Goal: Task Accomplishment & Management: Manage account settings

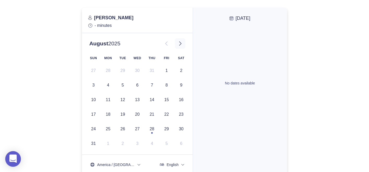
click at [181, 44] on icon at bounding box center [180, 44] width 2 height 4
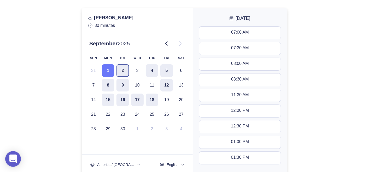
click at [125, 66] on button "2" at bounding box center [122, 70] width 13 height 13
click at [155, 72] on button "4" at bounding box center [152, 70] width 13 height 13
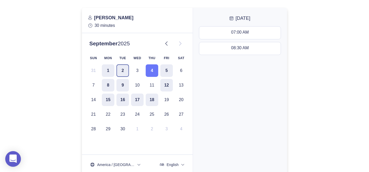
click at [119, 71] on button "2" at bounding box center [122, 70] width 13 height 13
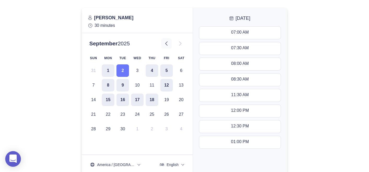
click at [166, 41] on icon at bounding box center [166, 43] width 6 height 6
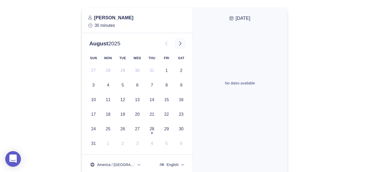
click at [180, 44] on icon at bounding box center [180, 43] width 6 height 6
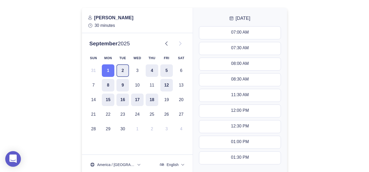
click at [122, 68] on button "2" at bounding box center [122, 70] width 13 height 13
click at [233, 97] on div "11:30 AM - 12:00 PM" at bounding box center [239, 96] width 39 height 6
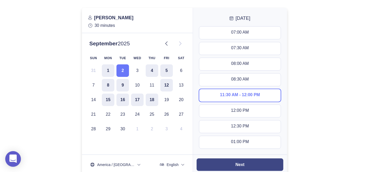
click at [0, 0] on slot "Next" at bounding box center [0, 0] width 0 height 0
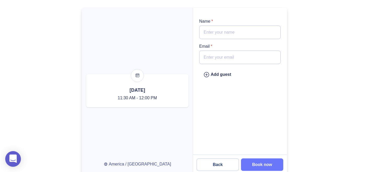
click at [222, 55] on input "Email *" at bounding box center [239, 58] width 81 height 14
paste input "bob@adirondackfunding.com"
type input "bob@adirondackfunding.com"
click at [237, 34] on input "Name *" at bounding box center [239, 33] width 81 height 14
type input "Robert Duquette"
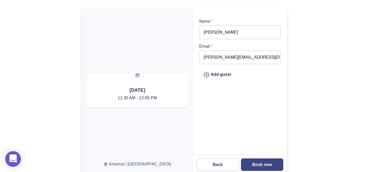
click at [0, 0] on slot "Book now" at bounding box center [0, 0] width 0 height 0
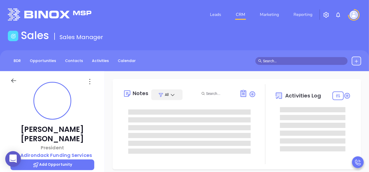
type input "08/29/2025"
type input "Mary Martinez"
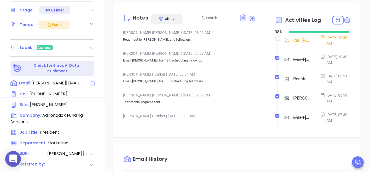
scroll to position [203, 0]
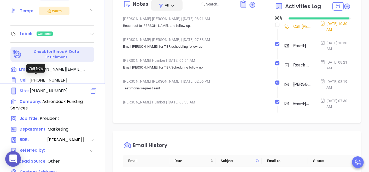
click at [50, 88] on span "(518) 562-0055" at bounding box center [49, 91] width 38 height 6
type input "(518) 562-0055"
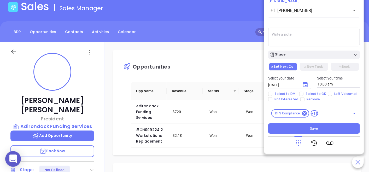
scroll to position [29, 0]
click at [73, 29] on link "Contacts" at bounding box center [74, 32] width 24 height 9
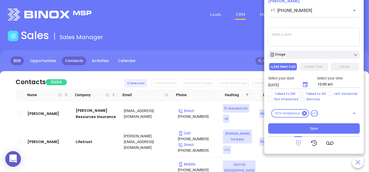
click at [20, 60] on link "BDR" at bounding box center [17, 61] width 14 height 9
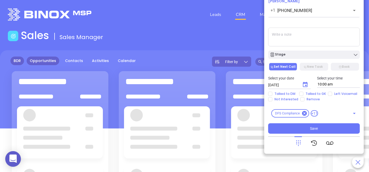
click at [35, 63] on link "Opportunities" at bounding box center [43, 61] width 33 height 9
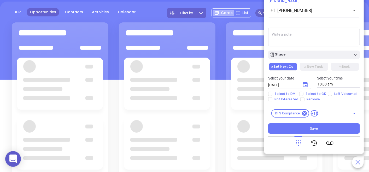
scroll to position [58, 0]
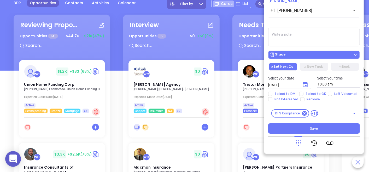
click at [308, 51] on button "Stage" at bounding box center [314, 55] width 92 height 8
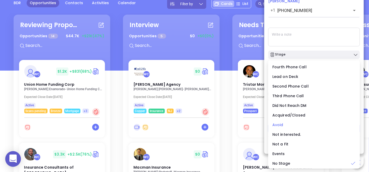
scroll to position [0, 0]
click at [322, 25] on div "Call To Robert Duquette +1 (518) 562-0055 ​ Voicemail Drop Stage Set Next Call …" at bounding box center [314, 64] width 92 height 140
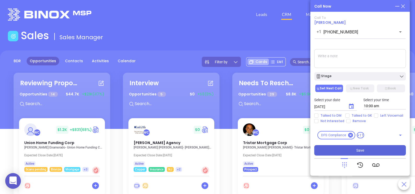
click at [352, 151] on button "Save" at bounding box center [360, 150] width 92 height 10
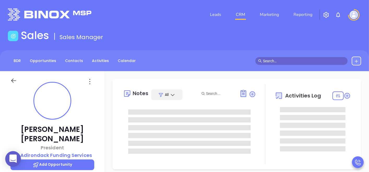
type input "[DATE]"
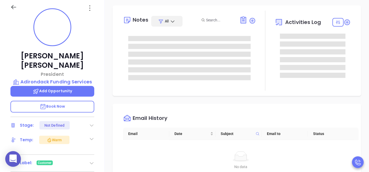
scroll to position [87, 0]
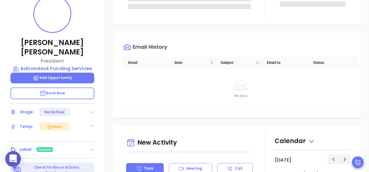
type input "Mary Martinez"
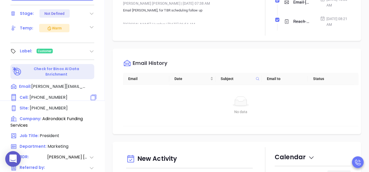
scroll to position [206, 0]
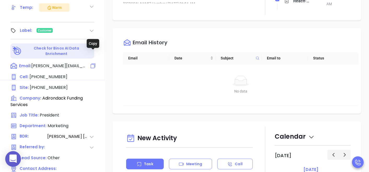
click at [93, 63] on icon at bounding box center [93, 66] width 6 height 6
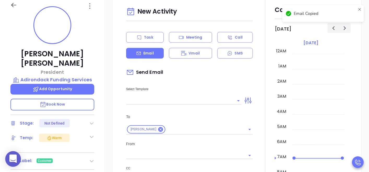
scroll to position [71, 0]
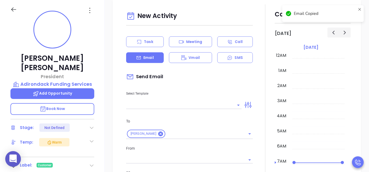
type input "[PERSON_NAME]"
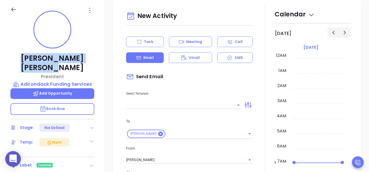
drag, startPoint x: 102, startPoint y: 54, endPoint x: 21, endPoint y: 57, distance: 80.7
click at [21, 57] on div "Robert Duquette President Adirondack Funding Services Add Opportunity Book Now …" at bounding box center [52, 107] width 105 height 215
copy p "Robert Duquette"
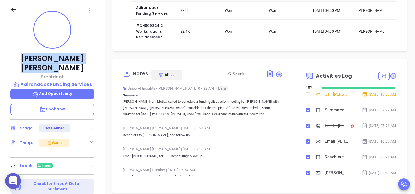
scroll to position [65, 0]
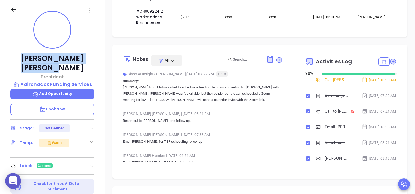
click at [306, 80] on input "checkbox" at bounding box center [308, 80] width 4 height 4
checkbox input "true"
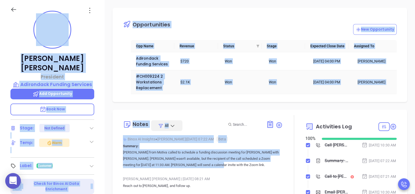
scroll to position [0, 0]
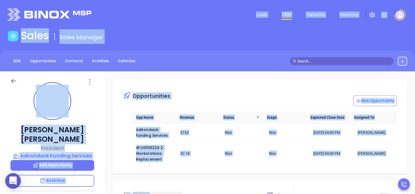
drag, startPoint x: 230, startPoint y: 101, endPoint x: 240, endPoint y: 21, distance: 80.6
click at [240, 21] on div "Leads CRM Marketing Reporting Financial Leads Leads Sales Sales Manager BDR Opp…" at bounding box center [207, 157] width 415 height 314
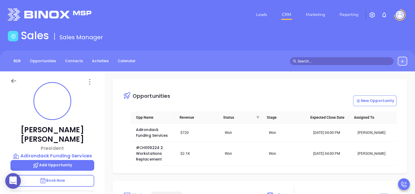
click at [240, 21] on div "Leads CRM Marketing Reporting" at bounding box center [275, 14] width 270 height 19
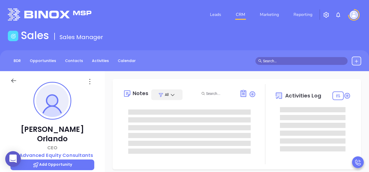
type input "[PERSON_NAME]"
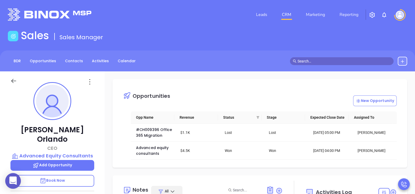
scroll to position [91, 0]
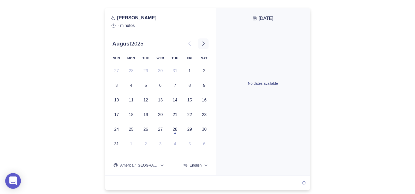
click at [202, 45] on icon at bounding box center [203, 44] width 2 height 4
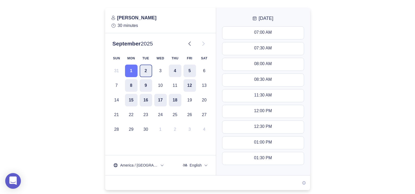
click at [146, 69] on button "2" at bounding box center [146, 70] width 13 height 13
click at [172, 69] on button "4" at bounding box center [175, 70] width 13 height 13
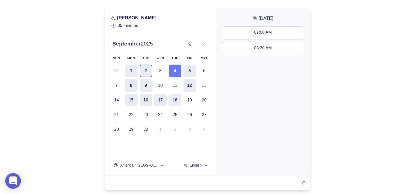
click at [143, 71] on button "2" at bounding box center [146, 70] width 13 height 13
click at [173, 71] on button "4" at bounding box center [175, 70] width 13 height 13
click at [270, 46] on div "08:30 AM - 09:00 AM" at bounding box center [263, 49] width 39 height 6
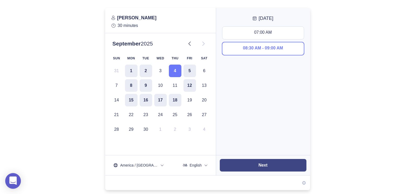
click at [268, 166] on button "Next" at bounding box center [263, 165] width 87 height 13
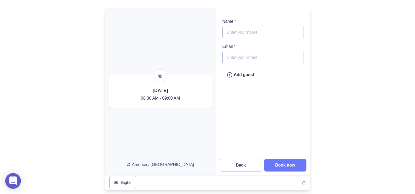
click at [258, 31] on input "Name *" at bounding box center [262, 33] width 81 height 14
paste input "Bill Schaake"
type input "Bill Schaake"
click at [265, 57] on input "Email *" at bounding box center [262, 58] width 81 height 14
type input "bill@groupcoverage.net"
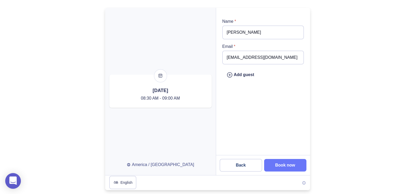
click at [17, 53] on div at bounding box center [207, 99] width 415 height 182
drag, startPoint x: 260, startPoint y: 33, endPoint x: 234, endPoint y: 31, distance: 26.2
click at [234, 31] on input "Bill Schaake" at bounding box center [262, 33] width 81 height 14
click at [0, 0] on slot "Book now" at bounding box center [0, 0] width 0 height 0
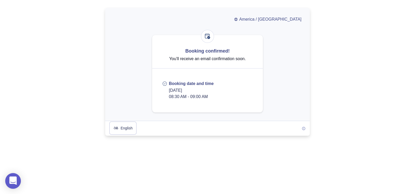
drag, startPoint x: 409, startPoint y: 49, endPoint x: 394, endPoint y: 44, distance: 16.1
click at [409, 49] on div at bounding box center [207, 72] width 415 height 128
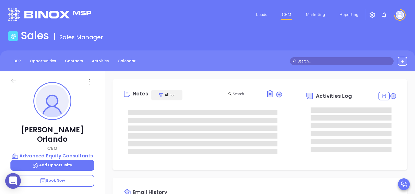
type input "[DATE]"
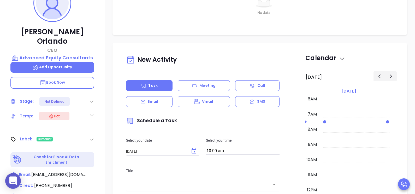
scroll to position [130, 0]
type input "[PERSON_NAME]"
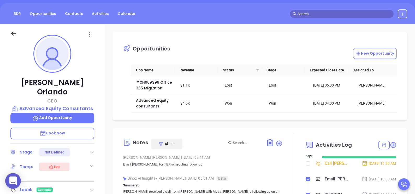
scroll to position [47, 0]
drag, startPoint x: 249, startPoint y: 38, endPoint x: 195, endPoint y: 27, distance: 55.1
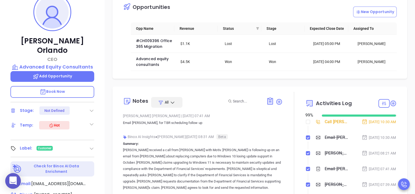
scroll to position [112, 0]
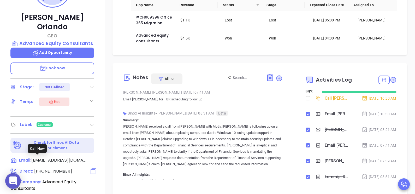
click at [60, 168] on span "(718) 288-2292" at bounding box center [53, 171] width 38 height 6
type input "(718) 288-2292"
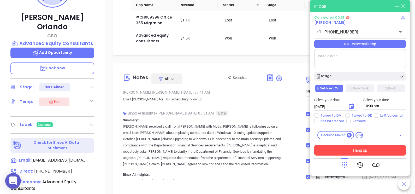
click at [365, 150] on button "Hang Up" at bounding box center [360, 150] width 92 height 10
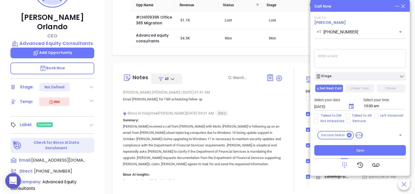
click at [342, 57] on textarea at bounding box center [360, 58] width 92 height 19
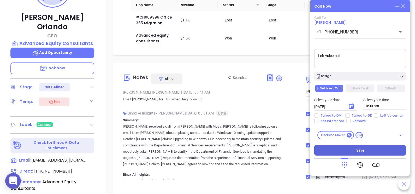
type textarea "Left voicemail"
click at [360, 146] on button "Save" at bounding box center [360, 150] width 92 height 10
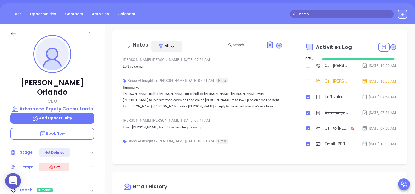
scroll to position [65, 0]
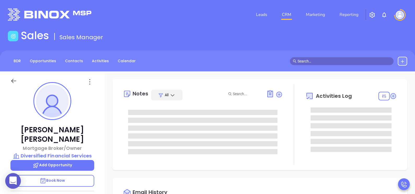
type input "[PERSON_NAME]"
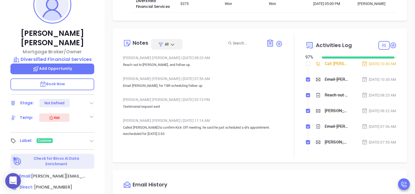
scroll to position [98, 0]
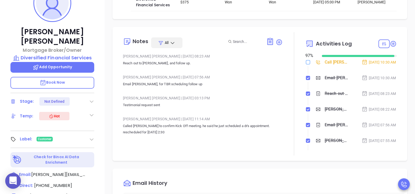
click at [306, 61] on input "checkbox" at bounding box center [308, 62] width 4 height 4
checkbox input "true"
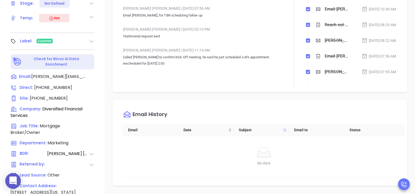
scroll to position [0, 0]
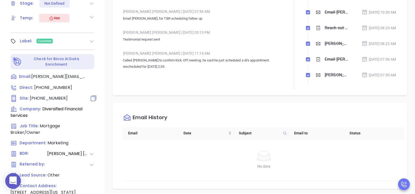
click at [65, 95] on div "Site : (718) 326-1113" at bounding box center [52, 98] width 84 height 7
click at [45, 95] on span "[PHONE_NUMBER]" at bounding box center [49, 98] width 38 height 6
type input "(718) 326-1113"
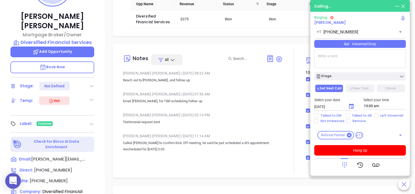
scroll to position [98, 0]
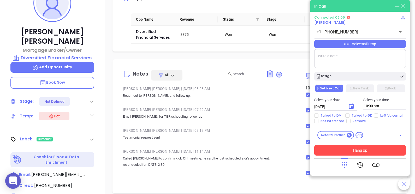
click at [350, 149] on button "Hang Up" at bounding box center [360, 150] width 92 height 10
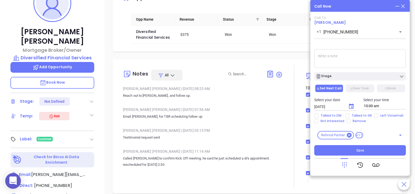
click at [339, 57] on textarea at bounding box center [360, 58] width 92 height 19
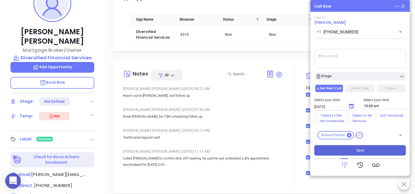
click at [365, 150] on button "Save" at bounding box center [360, 150] width 92 height 10
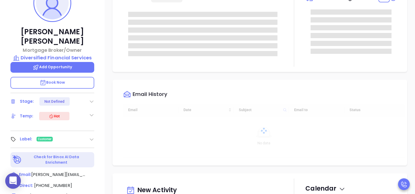
scroll to position [91, 0]
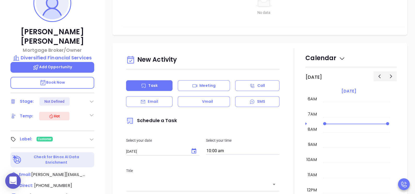
type input "[PERSON_NAME]"
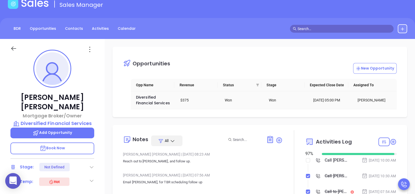
scroll to position [98, 0]
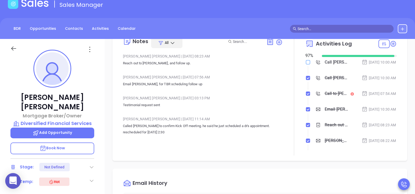
click at [306, 61] on input "checkbox" at bounding box center [308, 62] width 4 height 4
checkbox input "true"
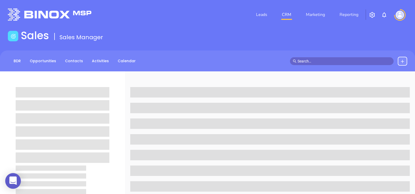
scroll to position [32, 0]
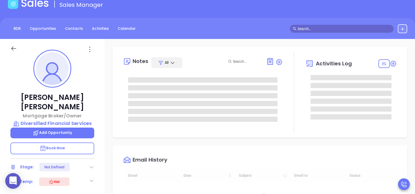
type input "[DATE]"
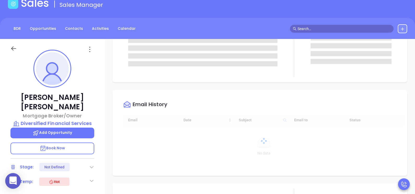
scroll to position [98, 0]
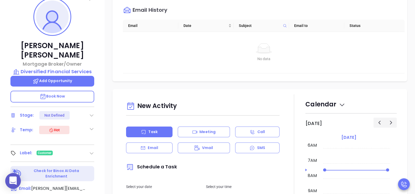
type input "[PERSON_NAME]"
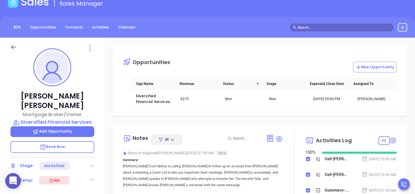
scroll to position [32, 0]
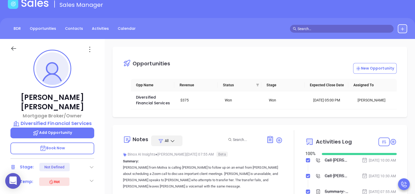
drag, startPoint x: 195, startPoint y: 31, endPoint x: 157, endPoint y: 10, distance: 43.2
click at [157, 10] on div "Sales Sales Manager" at bounding box center [208, 4] width 406 height 15
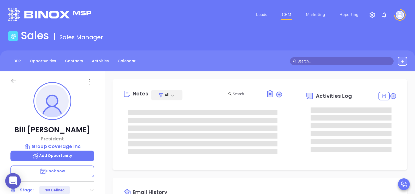
type input "[DATE]"
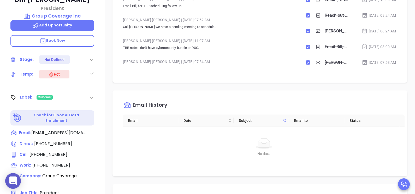
type input "[PERSON_NAME]"
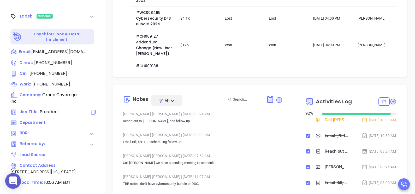
scroll to position [178, 0]
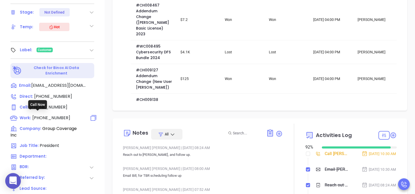
click at [56, 116] on span "[PHONE_NUMBER]" at bounding box center [51, 118] width 38 height 6
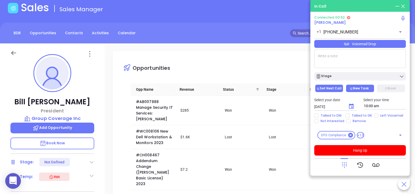
scroll to position [0, 0]
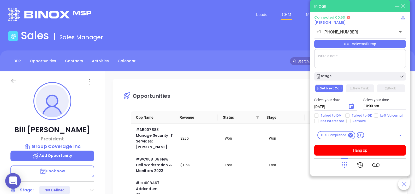
click at [343, 167] on icon at bounding box center [344, 164] width 7 height 7
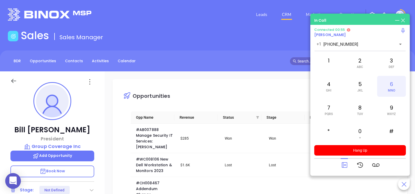
click at [392, 86] on div "6 MNO" at bounding box center [391, 86] width 29 height 21
click at [360, 67] on span "ABC" at bounding box center [360, 67] width 6 height 4
drag, startPoint x: 360, startPoint y: 67, endPoint x: 327, endPoint y: 62, distance: 33.2
click at [327, 62] on div "1" at bounding box center [328, 62] width 29 height 21
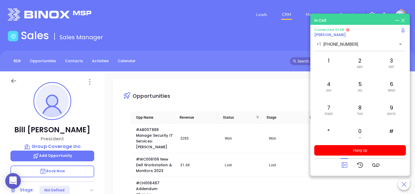
click at [175, 9] on div "Leads CRM Marketing Reporting" at bounding box center [275, 14] width 270 height 19
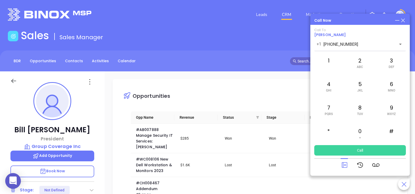
drag, startPoint x: 372, startPoint y: 150, endPoint x: 148, endPoint y: 5, distance: 267.5
click at [148, 5] on div "Leads CRM Marketing Reporting Financial Leads Leads Sales Sales Manager BDR Opp…" at bounding box center [207, 157] width 415 height 314
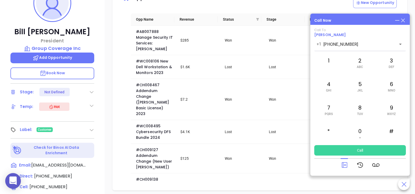
scroll to position [130, 0]
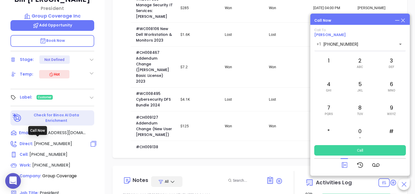
click at [59, 140] on span "(516) 396-8275" at bounding box center [53, 143] width 38 height 6
type input "(516) 396-8275"
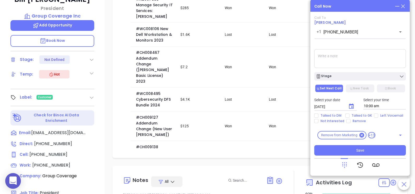
click at [335, 54] on textarea at bounding box center [360, 58] width 92 height 19
click at [383, 57] on textarea "Follow up on Tuesday to confirm Thursdays meeting" at bounding box center [360, 58] width 92 height 19
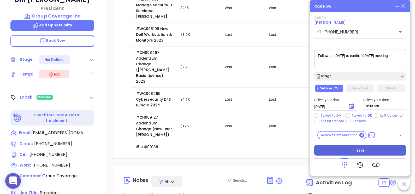
type textarea "Follow up on Tuesday to confirm Thursday's meeting"
click at [375, 149] on button "Save" at bounding box center [360, 150] width 92 height 10
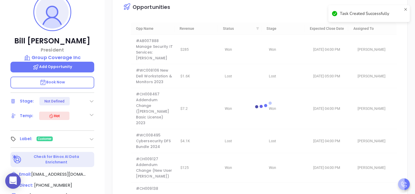
scroll to position [65, 0]
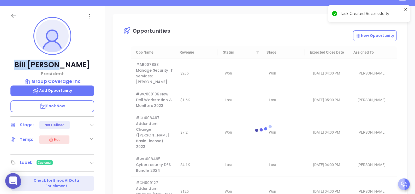
drag, startPoint x: 81, startPoint y: 63, endPoint x: 26, endPoint y: 64, distance: 54.8
click at [26, 64] on p "Bill Schaake" at bounding box center [52, 64] width 84 height 9
copy p "Bill Schaake"
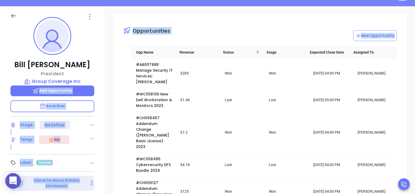
drag, startPoint x: 79, startPoint y: 77, endPoint x: 133, endPoint y: 53, distance: 59.3
click at [133, 53] on div "Bill Schaake President Group Coverage Inc Add Opportunity Book Now Stage: Not D…" at bounding box center [207, 127] width 415 height 242
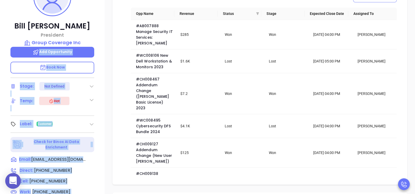
scroll to position [130, 0]
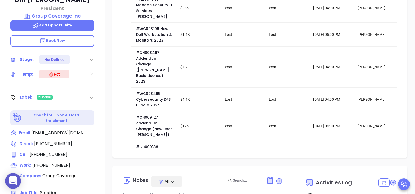
click at [116, 117] on div "Opportunities New Opportunity Opp Name Revenue Status Stage Expected Close Date…" at bounding box center [260, 53] width 295 height 209
click at [34, 130] on div "Email: bill@groupcoverage.net" at bounding box center [52, 133] width 84 height 7
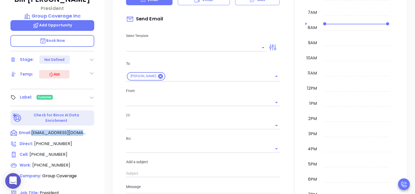
scroll to position [71, 0]
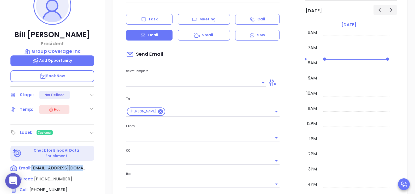
copy div "bill@groupcoverage.net"
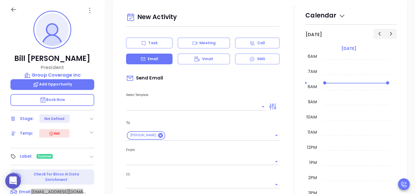
type input "[PERSON_NAME]"
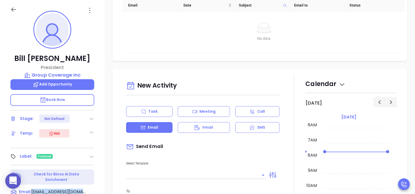
scroll to position [329, 0]
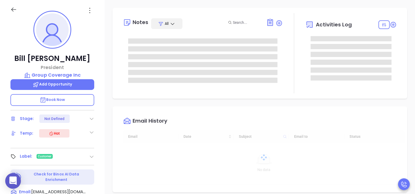
scroll to position [106, 0]
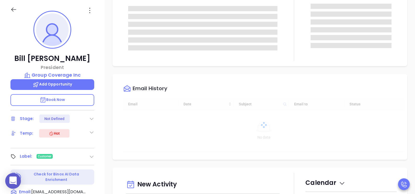
type input "[PERSON_NAME]"
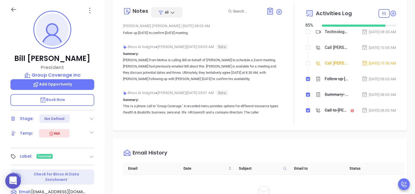
scroll to position [228, 0]
drag, startPoint x: 243, startPoint y: 72, endPoint x: 257, endPoint y: 78, distance: 15.3
click at [257, 78] on p "[PERSON_NAME] from Motiva is calling Bill on behalf of [PERSON_NAME] to schedul…" at bounding box center [203, 69] width 160 height 25
copy p "following up with [PERSON_NAME] [DATE] to confirm his availability."
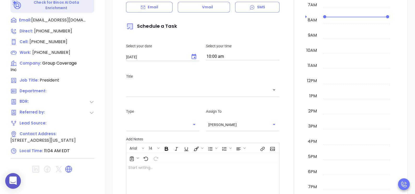
scroll to position [294, 0]
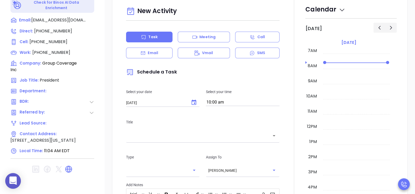
click at [149, 35] on p "Task" at bounding box center [152, 36] width 9 height 5
click at [191, 103] on icon "Choose date, selected date is Aug 29, 2025" at bounding box center [194, 102] width 6 height 6
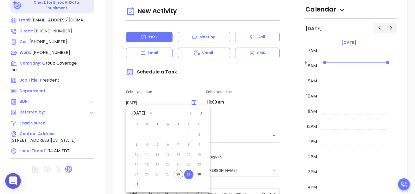
click at [199, 112] on icon "Next month" at bounding box center [201, 113] width 6 height 6
click at [157, 132] on button "2" at bounding box center [157, 134] width 9 height 9
type input "09/02/2025"
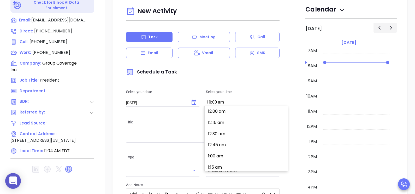
click at [227, 103] on input "10:00 am" at bounding box center [243, 102] width 74 height 7
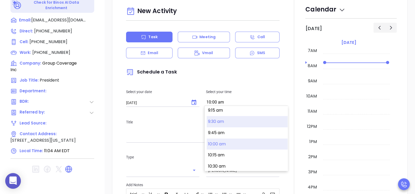
scroll to position [405, 0]
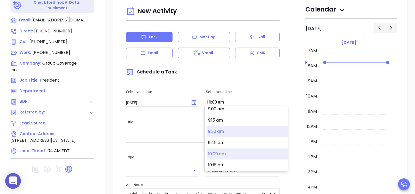
click at [225, 134] on button "9:30 am" at bounding box center [247, 131] width 81 height 11
type input "9:30 am"
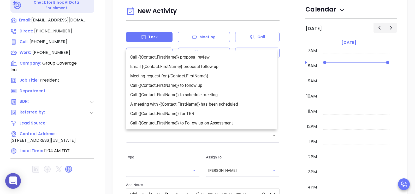
click at [147, 136] on input "text" at bounding box center [198, 136] width 141 height 6
click at [202, 85] on li "Call {{Contact.FirstName}} to follow up" at bounding box center [201, 85] width 151 height 9
type input "Call Bill to follow up"
type input "Call"
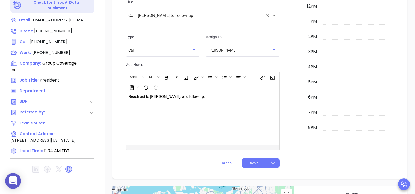
scroll to position [424, 0]
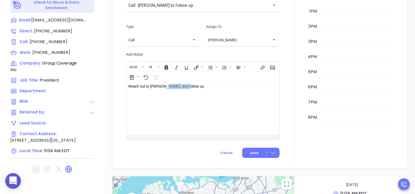
drag, startPoint x: 174, startPoint y: 85, endPoint x: 160, endPoint y: 85, distance: 13.3
click at [160, 85] on p "Reach out to Bill, and follow up." at bounding box center [197, 86] width 138 height 5
drag, startPoint x: 209, startPoint y: 84, endPoint x: 162, endPoint y: 85, distance: 46.7
click at [162, 85] on span "following up with Bill on Tuesday to confirm his availability." at bounding box center [207, 86] width 102 height 4
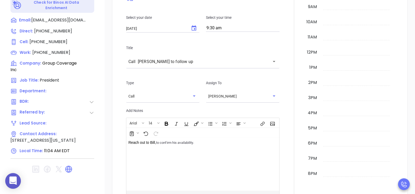
scroll to position [392, 0]
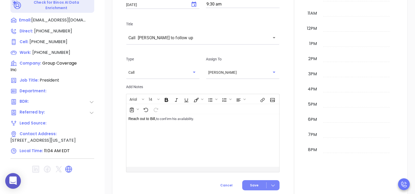
click at [272, 183] on icon at bounding box center [272, 185] width 5 height 5
click at [257, 174] on span "Save & Add to Calendar" at bounding box center [249, 175] width 47 height 6
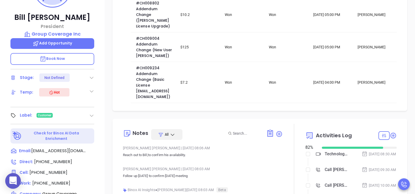
scroll to position [0, 0]
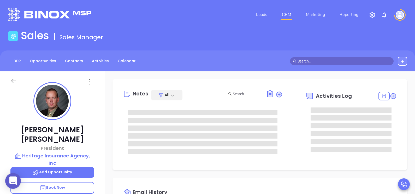
type input "[PERSON_NAME]"
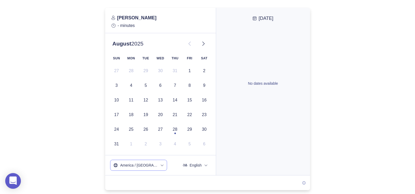
click at [160, 163] on icon "timezone" at bounding box center [162, 165] width 4 height 4
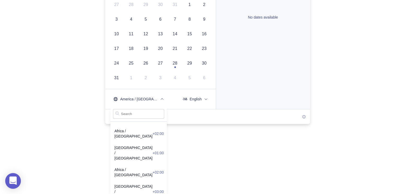
scroll to position [228, 0]
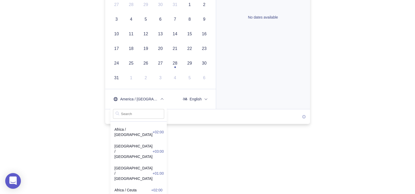
click at [275, 128] on html "0" at bounding box center [207, 31] width 415 height 194
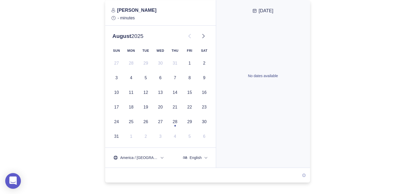
scroll to position [0, 0]
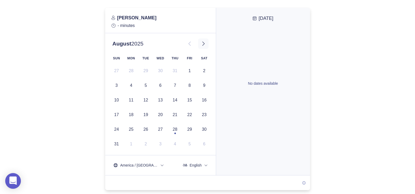
click at [205, 42] on icon at bounding box center [203, 43] width 6 height 6
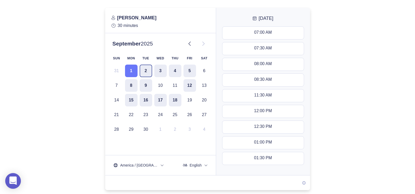
click at [146, 70] on button "2" at bounding box center [146, 70] width 13 height 13
click at [13, 57] on div at bounding box center [207, 99] width 415 height 182
click at [160, 71] on button "3" at bounding box center [160, 70] width 13 height 13
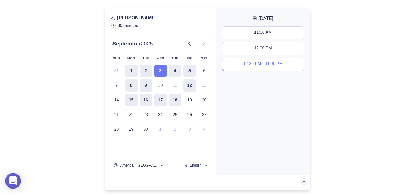
click at [248, 64] on div "12:30 PM - 01:00 PM" at bounding box center [262, 64] width 39 height 6
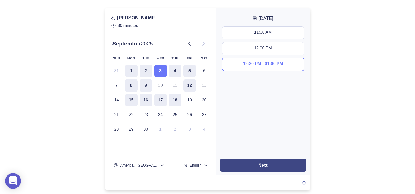
click at [259, 168] on button "Next" at bounding box center [263, 165] width 87 height 13
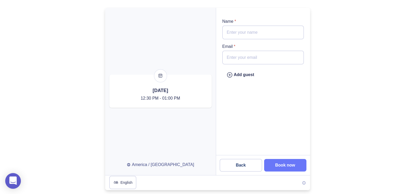
click at [250, 58] on input "Email *" at bounding box center [262, 58] width 81 height 14
paste input "[EMAIL_ADDRESS][DOMAIN_NAME]"
type input "[EMAIL_ADDRESS][DOMAIN_NAME]"
click at [250, 33] on input "Name *" at bounding box center [262, 33] width 81 height 14
type input "[PERSON_NAME]"
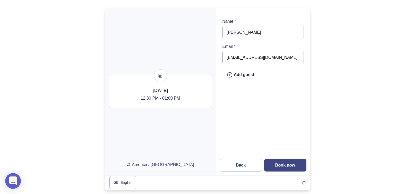
click at [0, 0] on slot "Book now" at bounding box center [0, 0] width 0 height 0
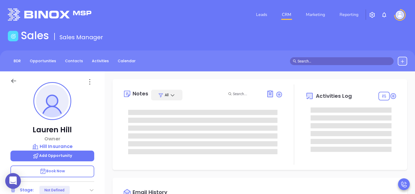
scroll to position [106, 0]
type input "[PERSON_NAME]"
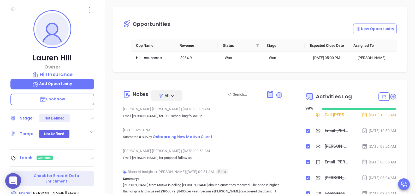
scroll to position [98, 0]
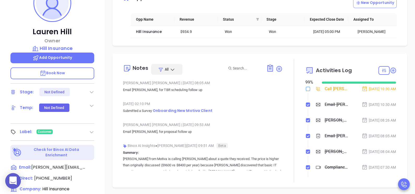
click at [307, 91] on input "checkbox" at bounding box center [308, 89] width 4 height 4
checkbox input "true"
click at [48, 175] on span "(315) 245-0193" at bounding box center [53, 178] width 38 height 6
type input "(315) 245-0193"
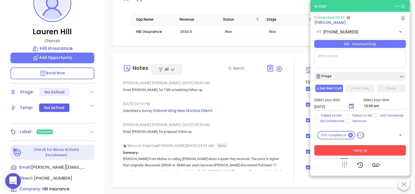
click at [361, 149] on button "Hang Up" at bounding box center [360, 150] width 92 height 10
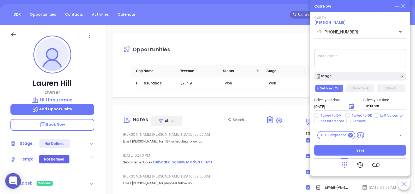
scroll to position [0, 0]
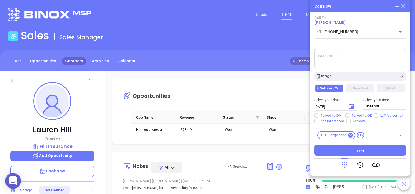
click at [72, 62] on link "Contacts" at bounding box center [74, 61] width 24 height 9
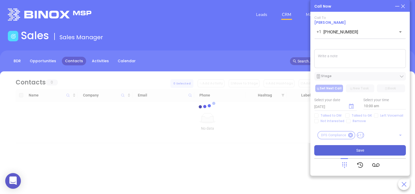
click at [347, 148] on button "Save" at bounding box center [360, 150] width 92 height 10
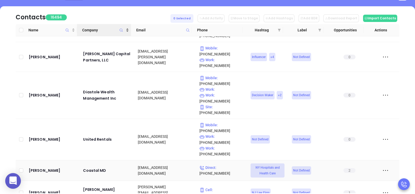
scroll to position [751, 0]
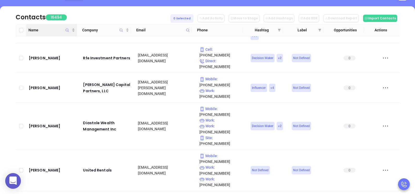
click at [66, 31] on icon "Name" at bounding box center [67, 30] width 4 height 4
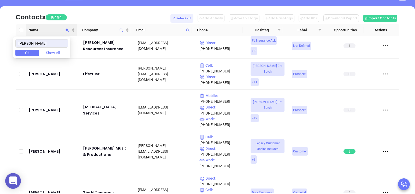
scroll to position [0, 0]
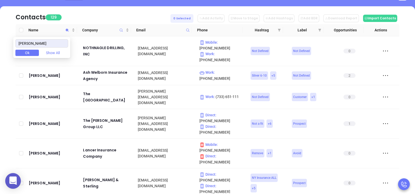
type input "tim"
click at [96, 13] on div "Contacts 129 0 Selected Add Activity Move to Stage Add Hashtags Add BDR Downloa…" at bounding box center [208, 15] width 384 height 18
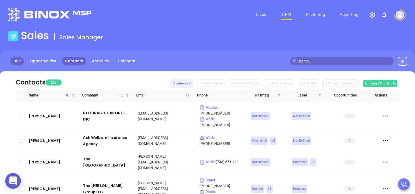
click at [17, 61] on link "BDR" at bounding box center [17, 61] width 14 height 9
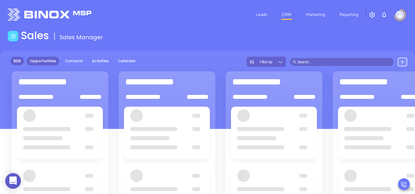
click at [43, 61] on link "Opportunities" at bounding box center [43, 61] width 33 height 9
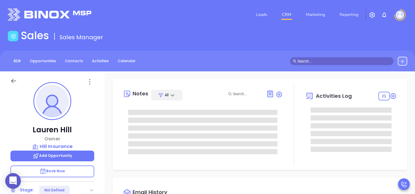
type input "[DATE]"
type input "[PERSON_NAME]"
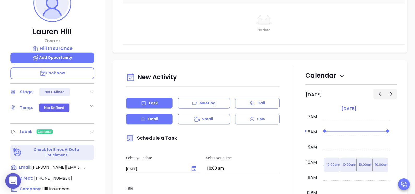
scroll to position [306, 0]
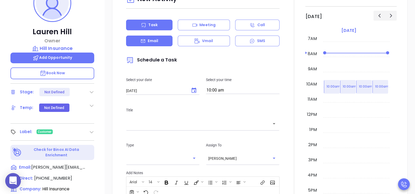
click at [139, 46] on div "Email" at bounding box center [149, 41] width 46 height 11
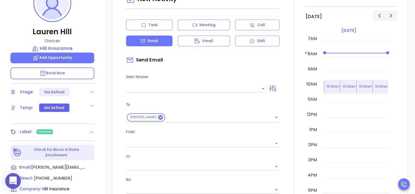
type input "[PERSON_NAME]"
click at [273, 169] on icon "Open" at bounding box center [276, 166] width 6 height 6
click at [288, 122] on div at bounding box center [294, 161] width 23 height 348
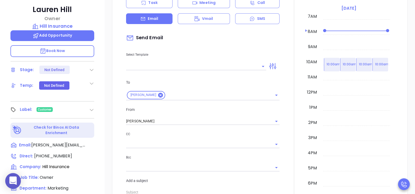
scroll to position [130, 0]
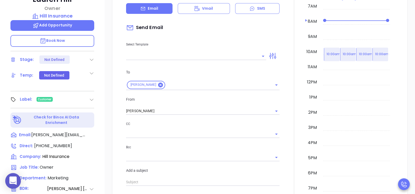
click at [275, 137] on icon "Open" at bounding box center [276, 134] width 6 height 6
click at [109, 145] on div "New Activity Task Meeting Call Email Vmail SMS Send Email Select Template To La…" at bounding box center [260, 129] width 310 height 358
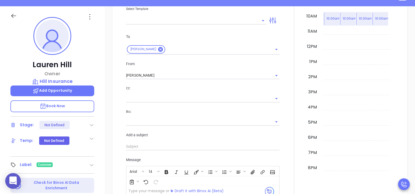
scroll to position [98, 0]
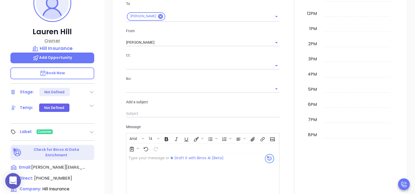
click at [55, 39] on p "Owner" at bounding box center [52, 40] width 84 height 7
click at [52, 41] on p "Owner" at bounding box center [52, 40] width 84 height 7
click at [54, 46] on p "Hill Insurance" at bounding box center [52, 48] width 84 height 7
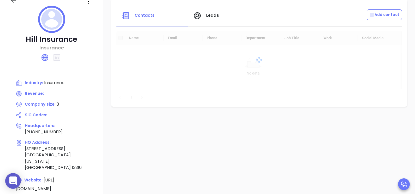
scroll to position [65, 0]
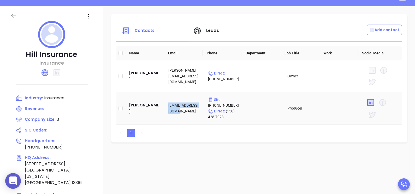
drag, startPoint x: 183, startPoint y: 112, endPoint x: 169, endPoint y: 105, distance: 15.1
click at [169, 105] on td "timhill@twcny.rr.com" at bounding box center [184, 108] width 40 height 33
copy td "timhill@twcny.rr.com"
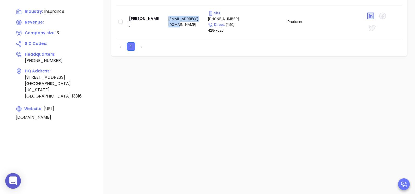
scroll to position [14, 0]
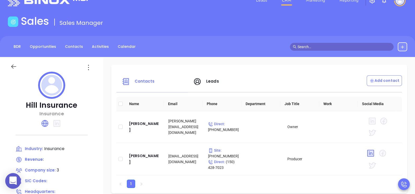
click at [11, 64] on icon at bounding box center [13, 66] width 7 height 7
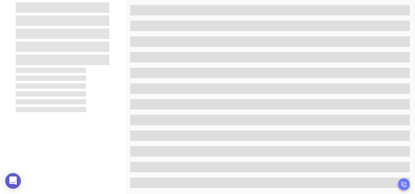
scroll to position [98, 0]
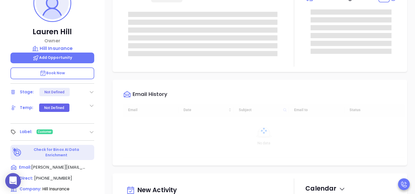
type input "08/29/2025"
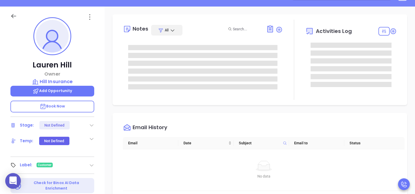
scroll to position [32, 0]
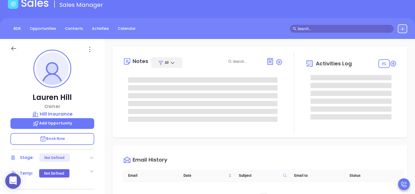
type input "Mary Martinez"
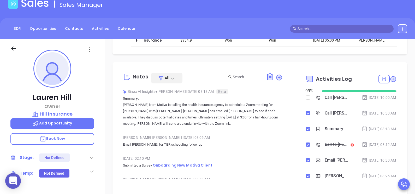
scroll to position [54, 0]
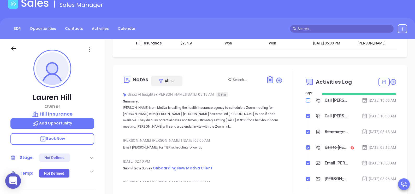
click at [306, 102] on input "checkbox" at bounding box center [308, 100] width 4 height 4
checkbox input "true"
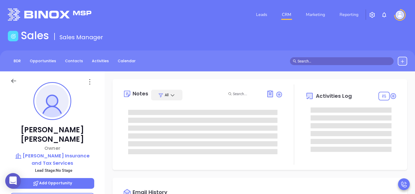
type input "[PERSON_NAME]"
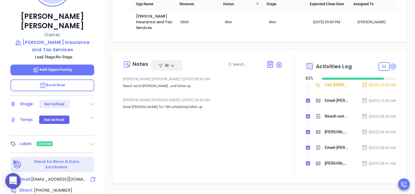
scroll to position [130, 0]
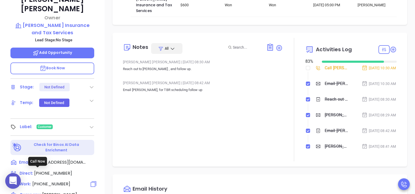
click at [56, 181] on span "[PHONE_NUMBER]" at bounding box center [51, 184] width 38 height 6
type input "[PHONE_NUMBER]"
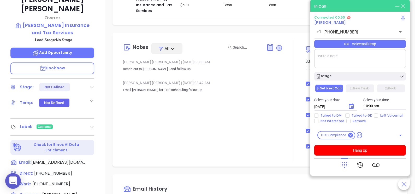
scroll to position [0, 0]
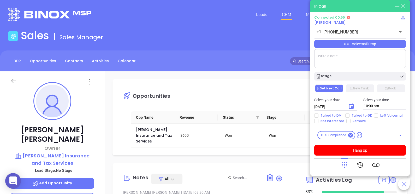
click at [394, 6] on div "In Call" at bounding box center [360, 6] width 92 height 6
click at [397, 4] on icon at bounding box center [398, 6] width 6 height 6
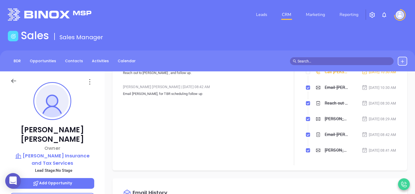
scroll to position [130, 0]
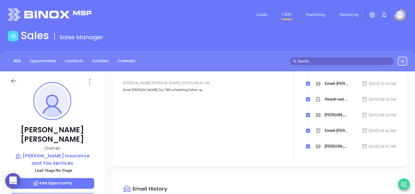
click at [307, 61] on input "text" at bounding box center [344, 61] width 93 height 6
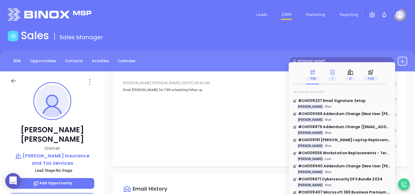
type input "[PERSON_NAME]"
click at [330, 74] on icon at bounding box center [332, 71] width 5 height 5
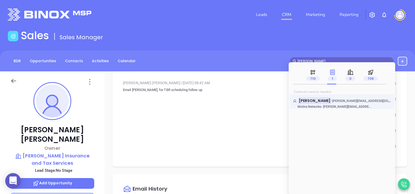
click at [339, 105] on p "Motiva Networks - [PERSON_NAME][EMAIL_ADDRESS][DOMAIN_NAME]" at bounding box center [332, 107] width 78 height 4
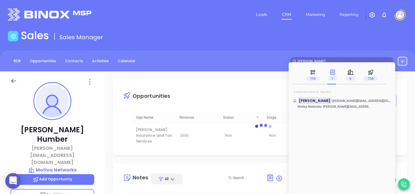
click at [324, 59] on input "[PERSON_NAME]" at bounding box center [344, 61] width 93 height 6
drag, startPoint x: 324, startPoint y: 59, endPoint x: 284, endPoint y: 57, distance: 40.0
click at [284, 58] on div "BDR Opportunities Contacts Activities Calendar [PERSON_NAME]" at bounding box center [207, 61] width 415 height 9
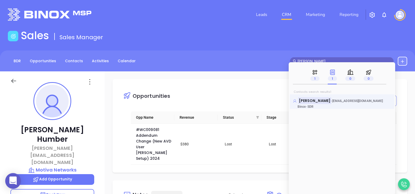
type input "[PERSON_NAME]"
click at [319, 99] on mark "[PERSON_NAME]" at bounding box center [314, 100] width 33 height 7
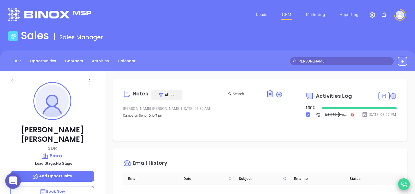
click at [403, 184] on icon at bounding box center [404, 183] width 7 height 7
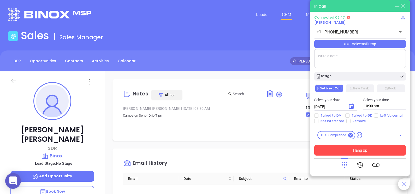
click at [366, 150] on button "Hang Up" at bounding box center [360, 150] width 92 height 10
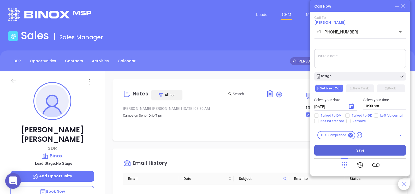
click at [349, 149] on button "Save" at bounding box center [360, 150] width 92 height 10
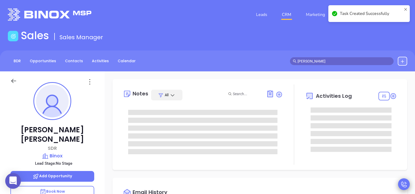
click at [14, 80] on icon at bounding box center [13, 81] width 7 height 7
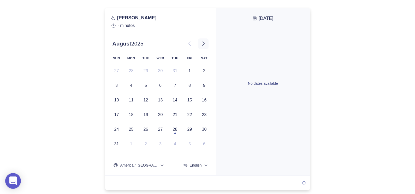
click at [202, 41] on icon at bounding box center [203, 43] width 6 height 6
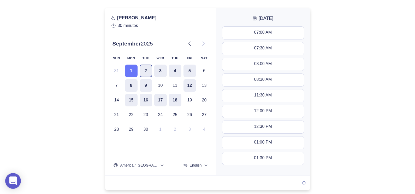
click at [146, 73] on button "2" at bounding box center [146, 70] width 13 height 13
click at [175, 68] on button "4" at bounding box center [175, 70] width 13 height 13
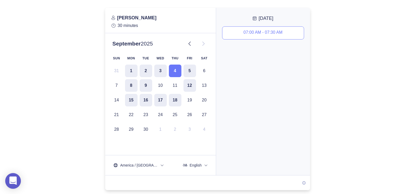
click at [256, 33] on div "07:00 AM - 07:30 AM" at bounding box center [263, 33] width 39 height 6
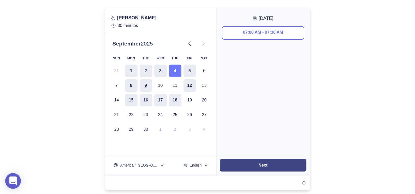
click at [275, 161] on button "Next" at bounding box center [263, 165] width 87 height 13
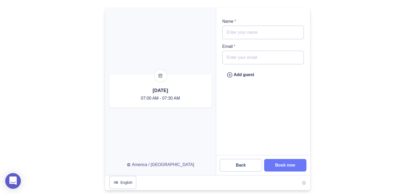
click at [258, 31] on input "Name *" at bounding box center [262, 33] width 81 height 14
paste input "[PERSON_NAME]"
click at [231, 32] on input "[PERSON_NAME]" at bounding box center [262, 33] width 81 height 14
type input "[PERSON_NAME]"
click at [236, 73] on div "Add guest" at bounding box center [241, 75] width 28 height 7
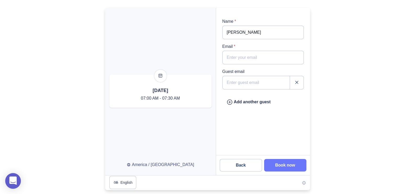
click at [236, 56] on input "Email *" at bounding box center [262, 58] width 81 height 14
type input "danielcao@priorityagency.net"
click at [230, 87] on input "email" at bounding box center [262, 83] width 81 height 14
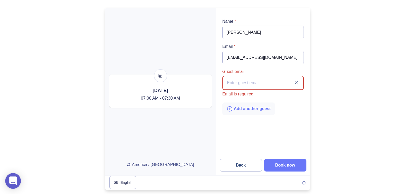
paste input "claudiapena@priorityagency.net"
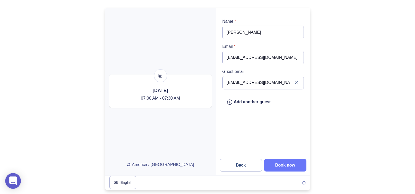
type input "claudiapena@priorityagency.net"
click at [0, 0] on slot "Book now" at bounding box center [0, 0] width 0 height 0
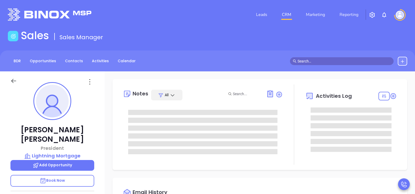
type input "[DATE]"
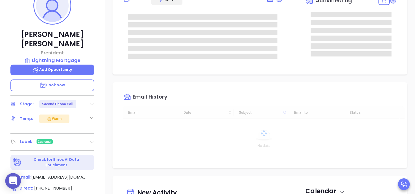
scroll to position [98, 0]
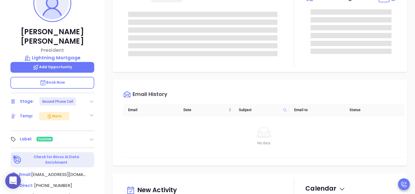
type input "[PERSON_NAME]"
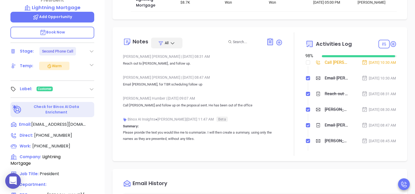
scroll to position [163, 0]
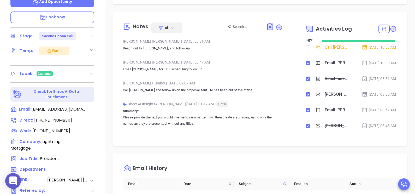
click at [306, 48] on input "checkbox" at bounding box center [308, 47] width 4 height 4
checkbox input "true"
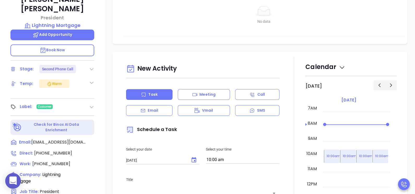
scroll to position [130, 0]
click at [59, 161] on span "(201) 360-0634" at bounding box center [51, 164] width 38 height 6
type input "(201) 360-0634"
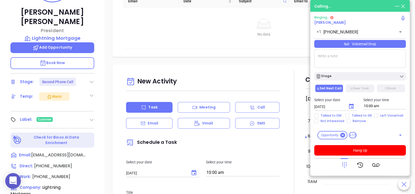
scroll to position [98, 0]
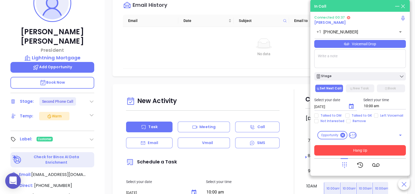
click at [356, 149] on button "Hang Up" at bounding box center [360, 150] width 92 height 10
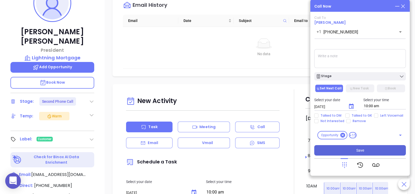
click at [357, 150] on span "Save" at bounding box center [360, 150] width 8 height 6
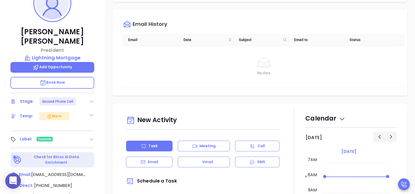
scroll to position [252, 0]
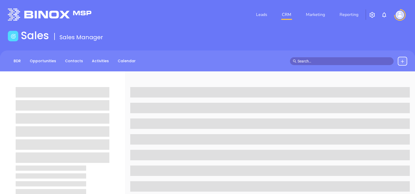
scroll to position [98, 0]
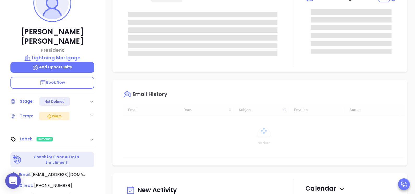
type input "[DATE]"
type input "[PERSON_NAME]"
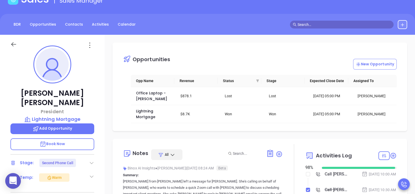
scroll to position [0, 0]
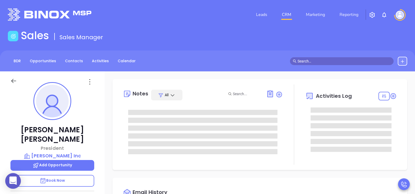
type input "[DATE]"
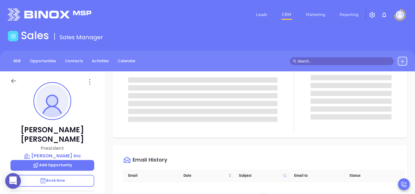
type input "[PERSON_NAME]"
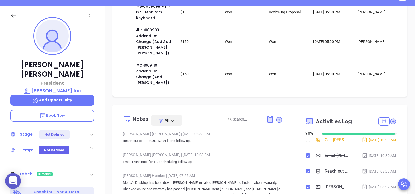
scroll to position [163, 0]
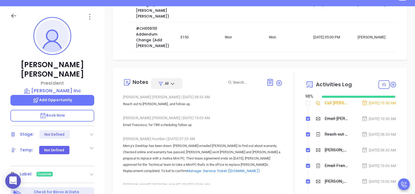
click at [306, 100] on label at bounding box center [308, 103] width 4 height 6
click at [306, 101] on input "checkbox" at bounding box center [308, 103] width 4 height 4
checkbox input "true"
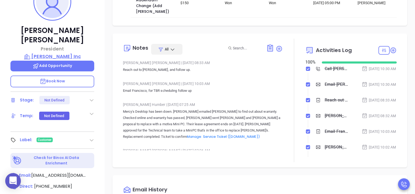
scroll to position [196, 0]
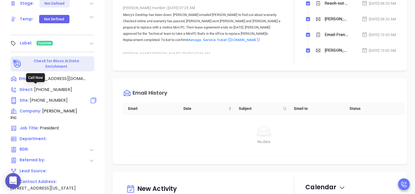
click at [56, 97] on span "(516) 538-7205" at bounding box center [49, 100] width 38 height 6
type input "(516) 538-7205"
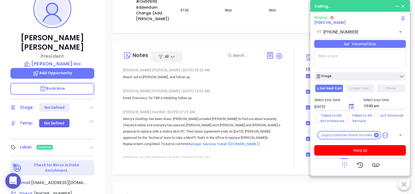
scroll to position [65, 0]
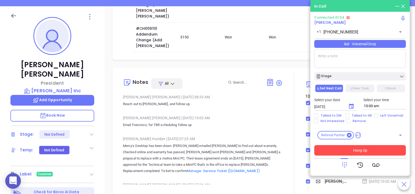
click at [377, 150] on button "Hang Up" at bounding box center [360, 150] width 92 height 10
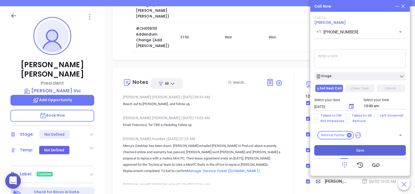
click at [352, 151] on button "Save" at bounding box center [360, 150] width 92 height 10
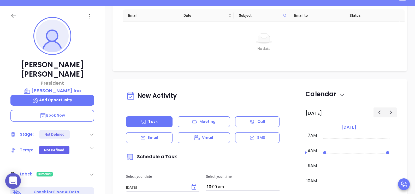
scroll to position [467, 0]
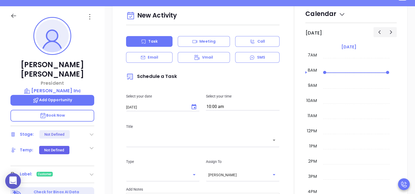
click at [191, 106] on icon "Choose date, selected date is Aug 29, 2025" at bounding box center [194, 107] width 6 height 6
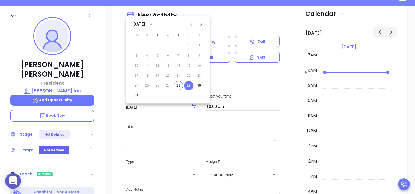
click at [201, 23] on icon "Next month" at bounding box center [201, 24] width 6 height 6
click at [156, 52] on button "9" at bounding box center [157, 55] width 9 height 9
type input "09/09/2025"
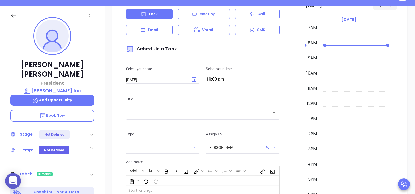
scroll to position [532, 0]
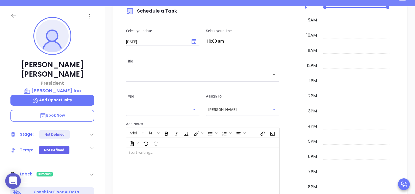
click at [243, 68] on div "​" at bounding box center [203, 74] width 154 height 12
click at [271, 75] on icon "Open" at bounding box center [274, 75] width 6 height 6
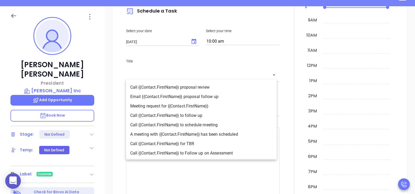
click at [203, 113] on li "Call {{Contact.FirstName}} to follow up" at bounding box center [201, 115] width 151 height 9
type input "Call Francisco to follow up"
type input "Call"
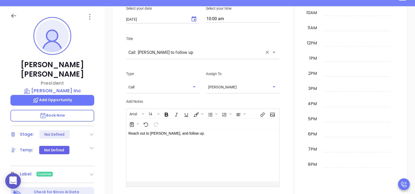
scroll to position [565, 0]
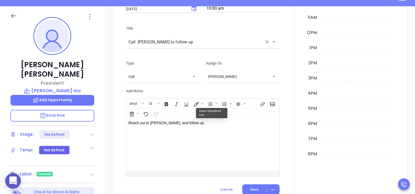
click at [190, 118] on div "Reach out to Francisco, and follow up." at bounding box center [197, 144] width 142 height 53
click at [200, 127] on div "Reach out to Francisco, and follow up." at bounding box center [197, 144] width 142 height 53
click at [272, 186] on div at bounding box center [273, 189] width 13 height 6
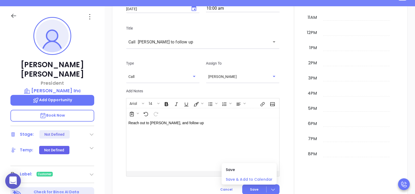
click at [250, 179] on span "Save & Add to Calendar" at bounding box center [249, 179] width 47 height 6
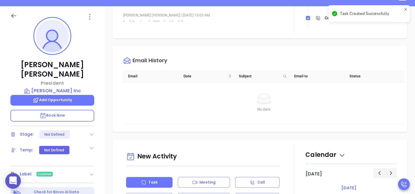
scroll to position [369, 0]
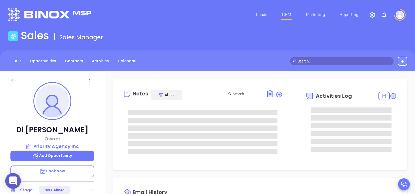
scroll to position [106, 0]
type input "[PERSON_NAME]"
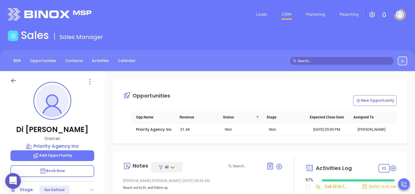
scroll to position [0, 0]
click at [53, 144] on p "Priority Agency Inc" at bounding box center [52, 146] width 84 height 7
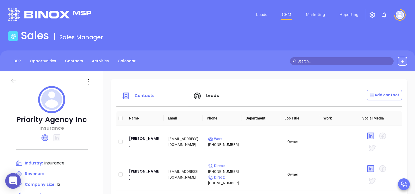
click at [14, 80] on icon at bounding box center [13, 81] width 7 height 7
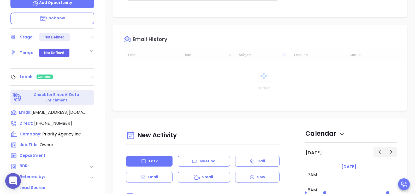
scroll to position [163, 0]
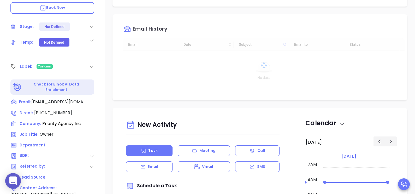
type input "[PERSON_NAME]"
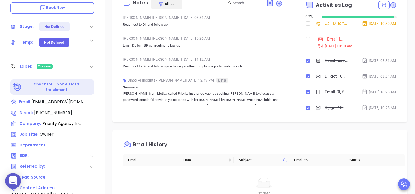
scroll to position [65, 0]
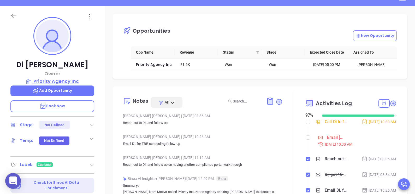
click at [50, 78] on p "Priority Agency Inc" at bounding box center [52, 81] width 84 height 7
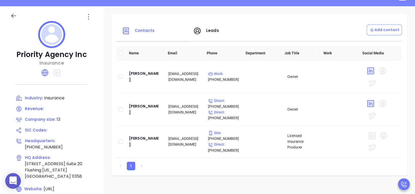
click at [11, 15] on icon at bounding box center [13, 16] width 7 height 7
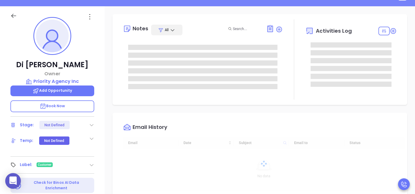
scroll to position [106, 0]
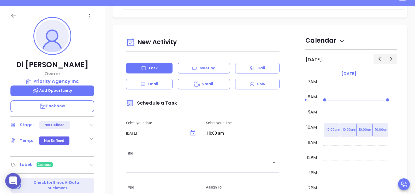
type input "[PERSON_NAME]"
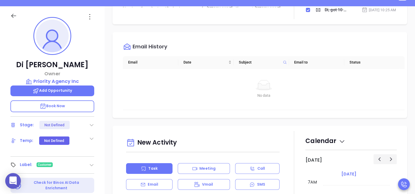
scroll to position [0, 0]
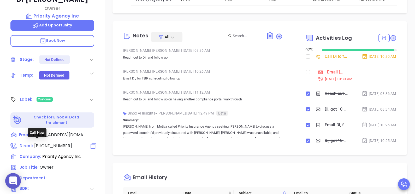
click at [55, 143] on span "[PHONE_NUMBER]" at bounding box center [53, 146] width 38 height 6
type input "[PHONE_NUMBER]"
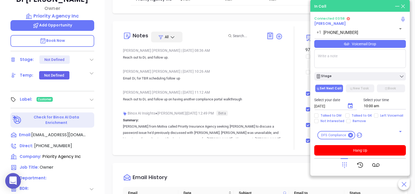
click at [103, 9] on div "Di Cao Owner Priority Agency Inc Add Opportunity Book Now Stage: Not Defined Te…" at bounding box center [52, 62] width 105 height 242
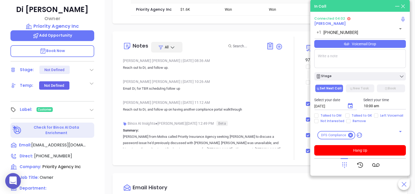
scroll to position [130, 0]
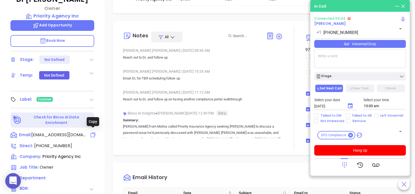
click at [93, 132] on icon at bounding box center [93, 135] width 6 height 6
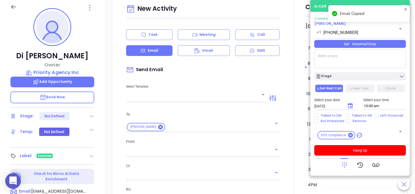
scroll to position [71, 0]
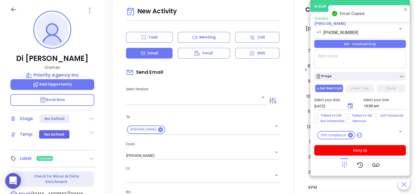
type input "[PERSON_NAME]"
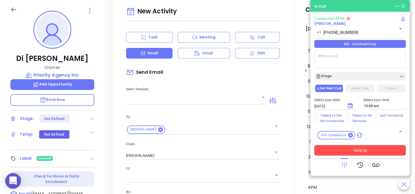
click at [356, 151] on button "Hang Up" at bounding box center [360, 150] width 92 height 10
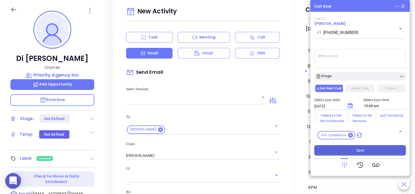
click at [337, 149] on button "Save" at bounding box center [360, 150] width 92 height 10
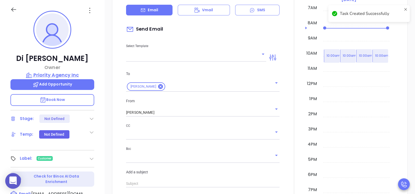
scroll to position [278, 0]
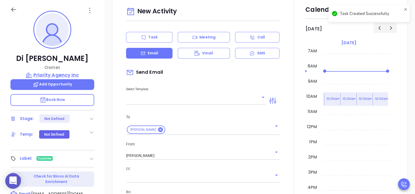
click at [58, 74] on p "Priority Agency Inc" at bounding box center [52, 74] width 84 height 7
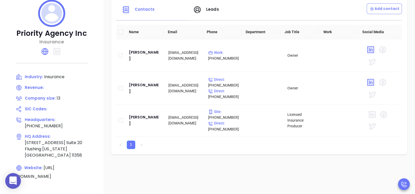
scroll to position [71, 0]
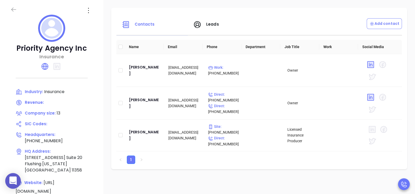
click at [13, 11] on icon at bounding box center [13, 10] width 5 height 4
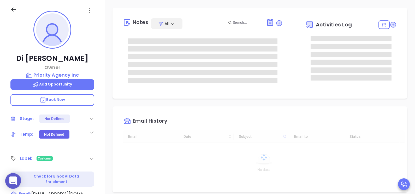
type input "[DATE]"
type input "[PERSON_NAME]"
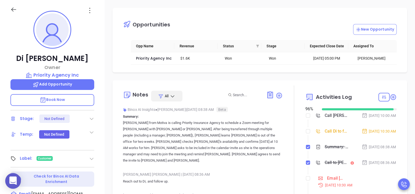
scroll to position [202, 0]
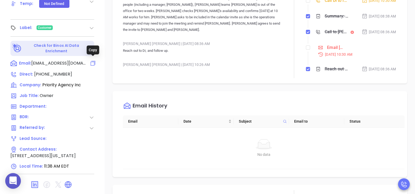
click at [92, 61] on icon at bounding box center [93, 63] width 6 height 6
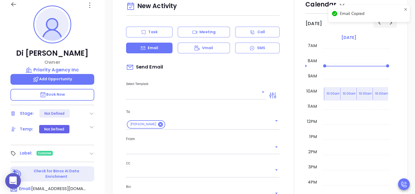
scroll to position [71, 0]
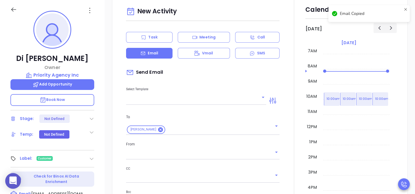
type input "[PERSON_NAME]"
drag, startPoint x: 74, startPoint y: 56, endPoint x: 38, endPoint y: 56, distance: 36.6
click at [38, 56] on p "Di Cao" at bounding box center [52, 58] width 84 height 9
copy p "Di Cao"
click at [13, 8] on icon at bounding box center [13, 9] width 7 height 7
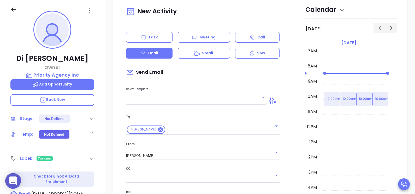
click at [10, 10] on icon at bounding box center [13, 9] width 7 height 7
click at [13, 11] on icon at bounding box center [13, 10] width 5 height 4
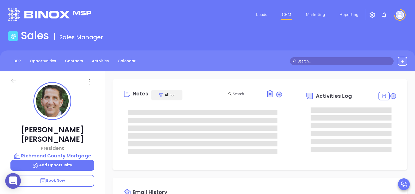
type input "[PERSON_NAME]"
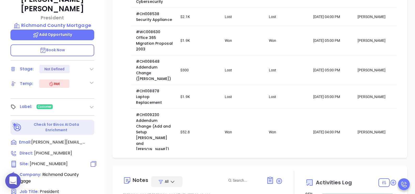
click at [62, 161] on div "Site : (718) 356-2900" at bounding box center [52, 164] width 84 height 7
click at [23, 161] on span "Site :" at bounding box center [24, 163] width 9 height 5
type input "(718) 356-2900"
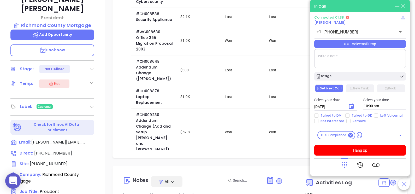
click at [402, 19] on icon at bounding box center [403, 18] width 4 height 5
click at [402, 20] on icon at bounding box center [403, 18] width 4 height 5
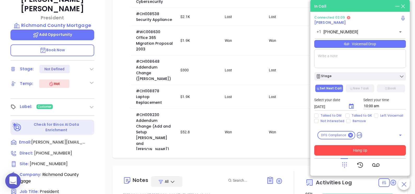
click at [342, 150] on button "Hang Up" at bounding box center [360, 150] width 92 height 10
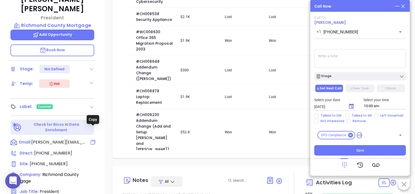
click at [91, 139] on icon at bounding box center [93, 142] width 6 height 6
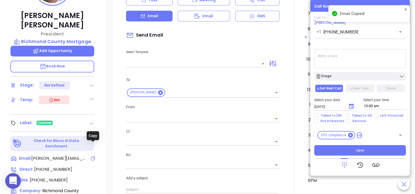
scroll to position [71, 0]
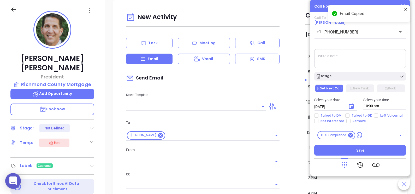
type input "Mary Martinez"
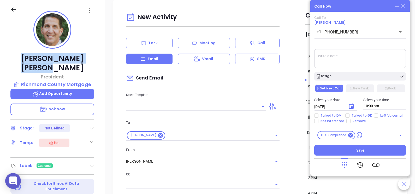
drag, startPoint x: 86, startPoint y: 57, endPoint x: 7, endPoint y: 55, distance: 79.6
click at [7, 55] on div "Charles Martino President Richmond County Mortgage Add Opportunity Book Now Sta…" at bounding box center [52, 121] width 105 height 242
copy p "Charles Martino"
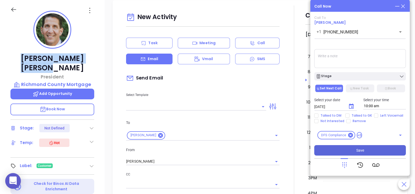
click at [355, 150] on button "Save" at bounding box center [360, 150] width 92 height 10
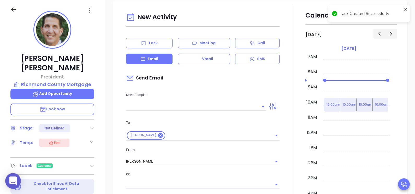
click at [11, 10] on icon at bounding box center [13, 9] width 7 height 7
click at [14, 7] on icon at bounding box center [13, 9] width 7 height 7
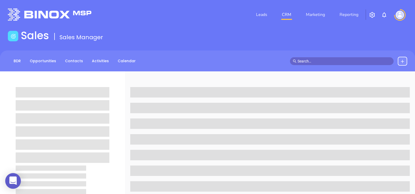
scroll to position [71, 0]
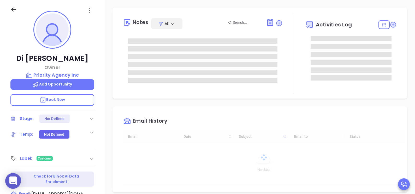
type input "[DATE]"
type input "[PERSON_NAME]"
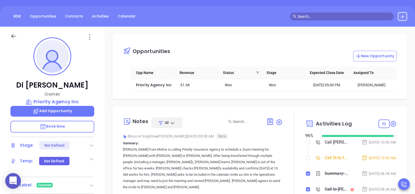
scroll to position [39, 0]
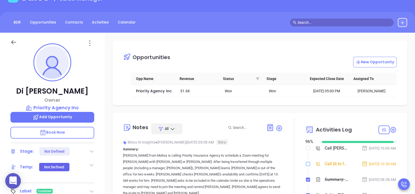
click at [306, 166] on input "checkbox" at bounding box center [308, 164] width 4 height 4
checkbox input "true"
click at [306, 150] on input "checkbox" at bounding box center [308, 148] width 4 height 4
checkbox input "true"
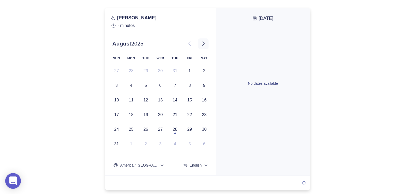
click at [203, 45] on icon at bounding box center [203, 43] width 6 height 6
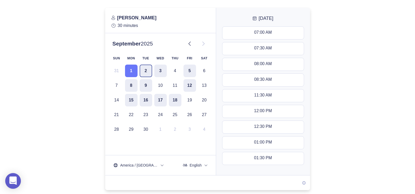
click at [144, 67] on button "2" at bounding box center [146, 70] width 13 height 13
click at [148, 68] on button "2" at bounding box center [146, 70] width 13 height 13
click at [256, 65] on div "08:00 AM - 08:30 AM" at bounding box center [263, 64] width 39 height 6
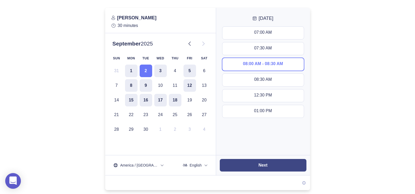
click at [258, 167] on button "Next" at bounding box center [263, 165] width 87 height 13
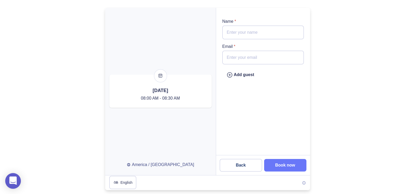
click at [249, 62] on input "Email *" at bounding box center [262, 58] width 81 height 14
paste input "[PERSON_NAME][EMAIL_ADDRESS][DOMAIN_NAME]"
type input "[PERSON_NAME][EMAIL_ADDRESS][DOMAIN_NAME]"
click at [233, 33] on input "Name *" at bounding box center [262, 33] width 81 height 14
paste input "[PERSON_NAME]"
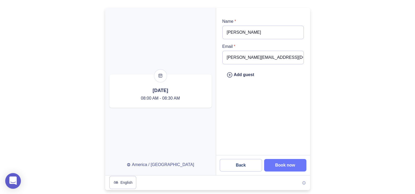
type input "[PERSON_NAME]"
click at [289, 160] on button "Book now" at bounding box center [285, 165] width 42 height 13
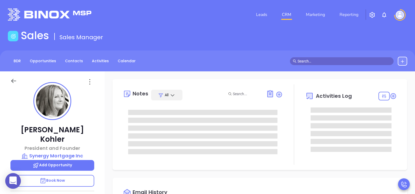
type input "[DATE]"
type input "[PERSON_NAME]"
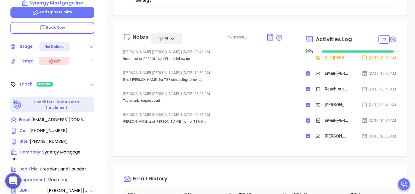
scroll to position [163, 0]
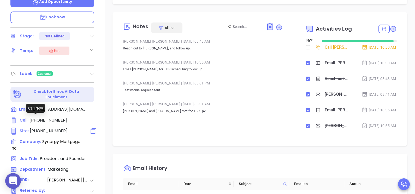
click at [57, 128] on span "[PHONE_NUMBER]" at bounding box center [49, 131] width 38 height 6
type input "[PHONE_NUMBER]"
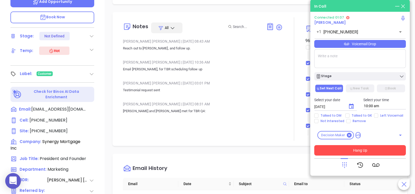
click at [360, 152] on button "Hang Up" at bounding box center [360, 150] width 92 height 10
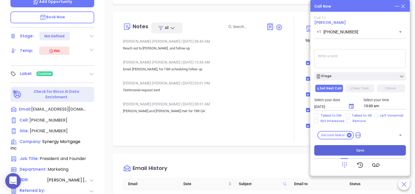
click at [377, 152] on button "Save" at bounding box center [360, 150] width 92 height 10
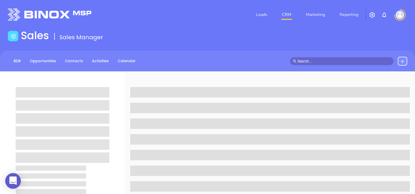
scroll to position [71, 0]
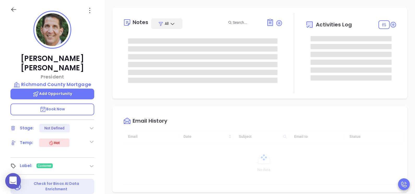
type input "[DATE]"
type input "[PERSON_NAME]"
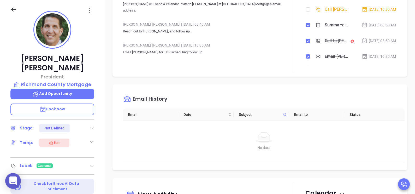
scroll to position [216, 0]
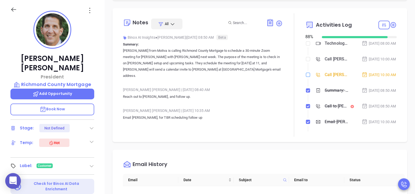
click at [307, 77] on input "checkbox" at bounding box center [308, 75] width 4 height 4
checkbox input "true"
click at [306, 61] on input "checkbox" at bounding box center [308, 59] width 4 height 4
checkbox input "true"
click at [236, 150] on div "Email History Email Date Subject Email to Status No data No data" at bounding box center [260, 193] width 295 height 86
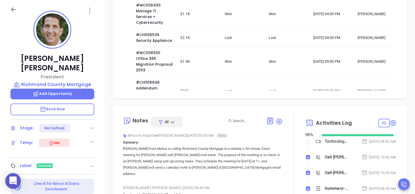
scroll to position [119, 0]
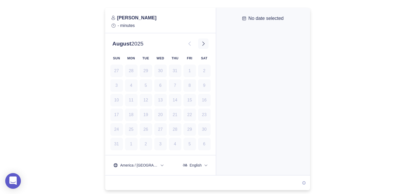
click at [206, 44] on button at bounding box center [203, 43] width 10 height 10
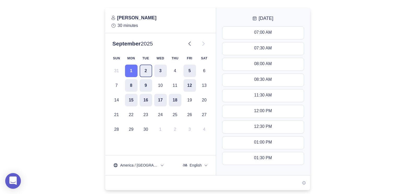
click at [148, 70] on button "2" at bounding box center [146, 70] width 13 height 13
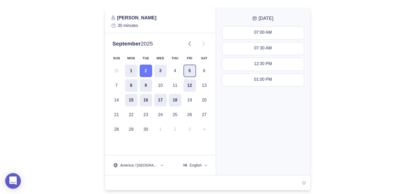
click at [194, 73] on button "5" at bounding box center [190, 70] width 13 height 13
click at [148, 70] on button "2" at bounding box center [146, 70] width 13 height 13
click at [163, 71] on button "3" at bounding box center [160, 70] width 13 height 13
click at [266, 31] on div "11:30 AM - 12:00 PM" at bounding box center [262, 33] width 39 height 6
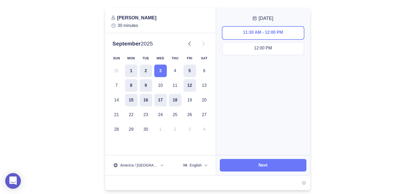
click at [386, 79] on div at bounding box center [207, 99] width 415 height 182
click at [147, 69] on button "2" at bounding box center [146, 70] width 13 height 13
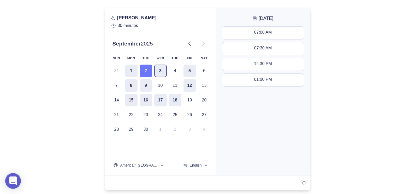
click at [166, 72] on button "3" at bounding box center [160, 70] width 13 height 13
click at [143, 68] on button "2" at bounding box center [146, 70] width 13 height 13
click at [238, 66] on button "12:30 PM - 01:00 PM" at bounding box center [262, 64] width 81 height 13
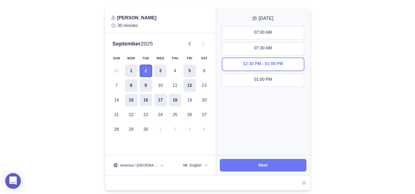
click at [144, 67] on button "2" at bounding box center [146, 70] width 13 height 13
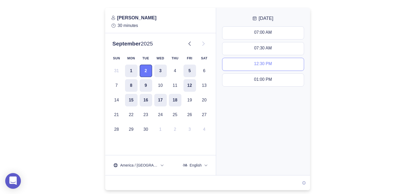
click at [144, 67] on button "2" at bounding box center [146, 70] width 13 height 13
click at [259, 67] on button "12:30 PM - 01:00 PM" at bounding box center [262, 64] width 81 height 13
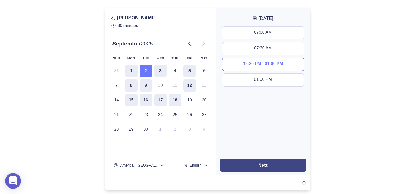
click at [278, 167] on button "Next" at bounding box center [263, 165] width 87 height 13
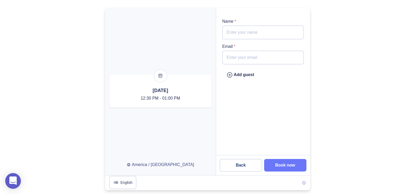
click at [241, 58] on input "Email *" at bounding box center [262, 58] width 81 height 14
paste input "[EMAIL_ADDRESS][DOMAIN_NAME]"
type input "[EMAIL_ADDRESS][DOMAIN_NAME]"
click at [240, 35] on input "Name *" at bounding box center [262, 33] width 81 height 14
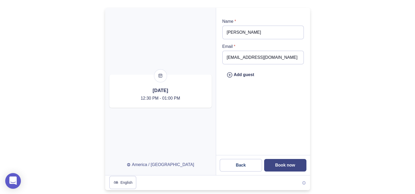
type input "[PERSON_NAME]"
click at [296, 159] on button "Book now" at bounding box center [285, 165] width 42 height 13
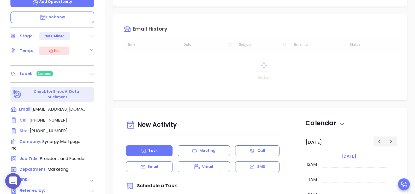
scroll to position [106, 0]
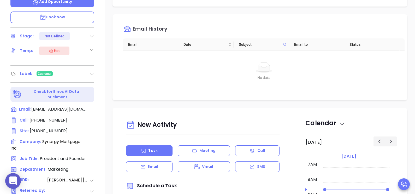
type input "[PERSON_NAME]"
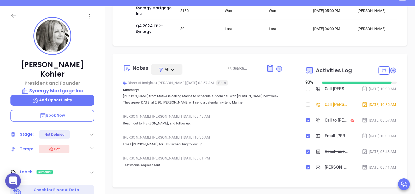
scroll to position [65, 0]
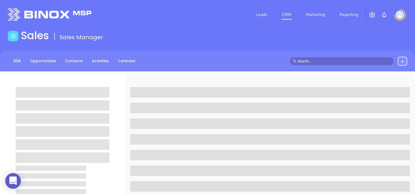
scroll to position [65, 0]
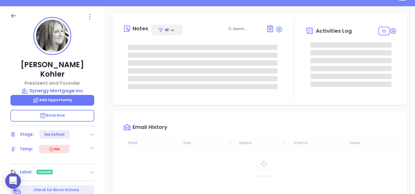
type input "[DATE]"
type input "[PERSON_NAME]"
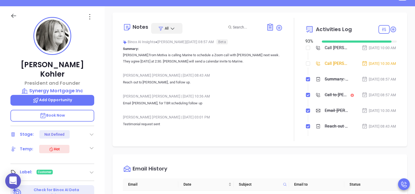
scroll to position [98, 0]
click at [166, 51] on p "Summary: [PERSON_NAME] from Motiva is calling Marine to schedule a Zoom call wi…" at bounding box center [203, 54] width 160 height 19
click at [333, 48] on div "Call [PERSON_NAME] to follow up" at bounding box center [336, 48] width 23 height 8
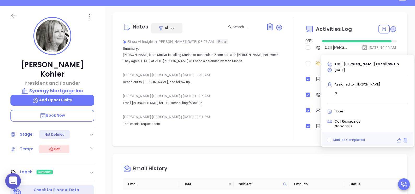
click at [272, 104] on p "Email [PERSON_NAME], for TBR scheduling follow up" at bounding box center [203, 103] width 160 height 6
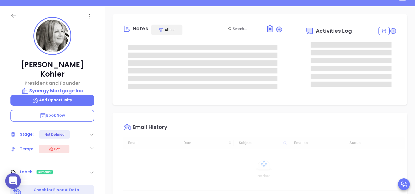
scroll to position [106, 0]
type input "[PERSON_NAME]"
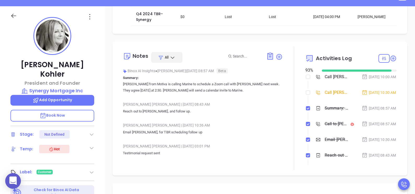
scroll to position [49, 0]
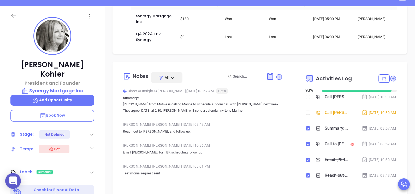
click at [330, 99] on div "Call [PERSON_NAME] to follow up" at bounding box center [336, 97] width 23 height 8
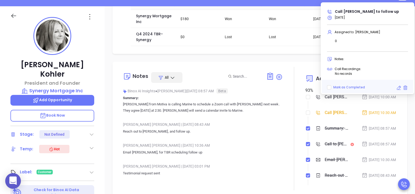
click at [256, 57] on div "Opportunities New Opportunity Opp Name Revenue Status Stage Expected Close Date…" at bounding box center [260, 189] width 310 height 366
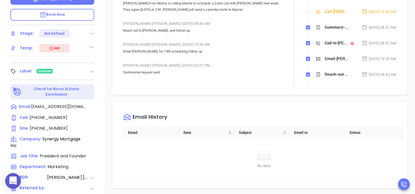
scroll to position [196, 0]
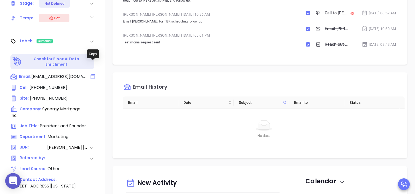
click at [94, 73] on icon at bounding box center [93, 76] width 6 height 6
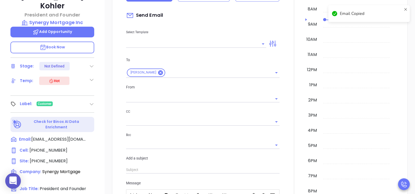
scroll to position [71, 0]
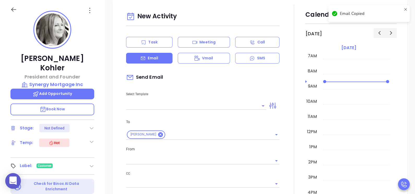
type input "[PERSON_NAME]"
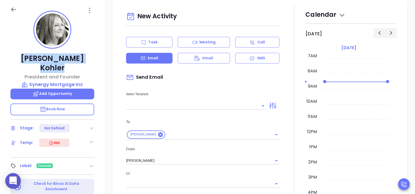
drag, startPoint x: 81, startPoint y: 58, endPoint x: 24, endPoint y: 58, distance: 57.4
click at [24, 58] on p "[PERSON_NAME]" at bounding box center [52, 63] width 84 height 19
copy p "Maureen Kohler"
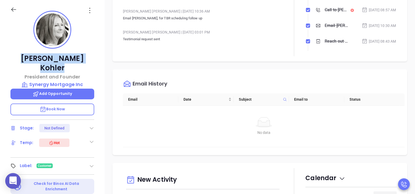
scroll to position [13, 0]
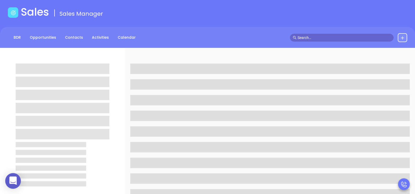
scroll to position [65, 0]
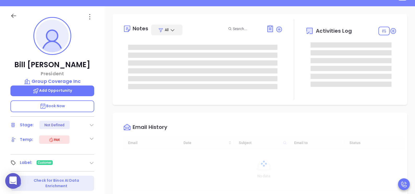
type input "[DATE]"
type input "[PERSON_NAME]"
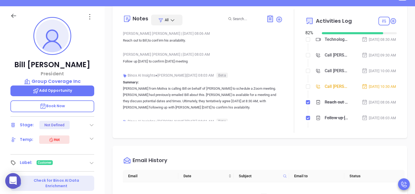
scroll to position [194, 0]
